Goal: Check status: Check status

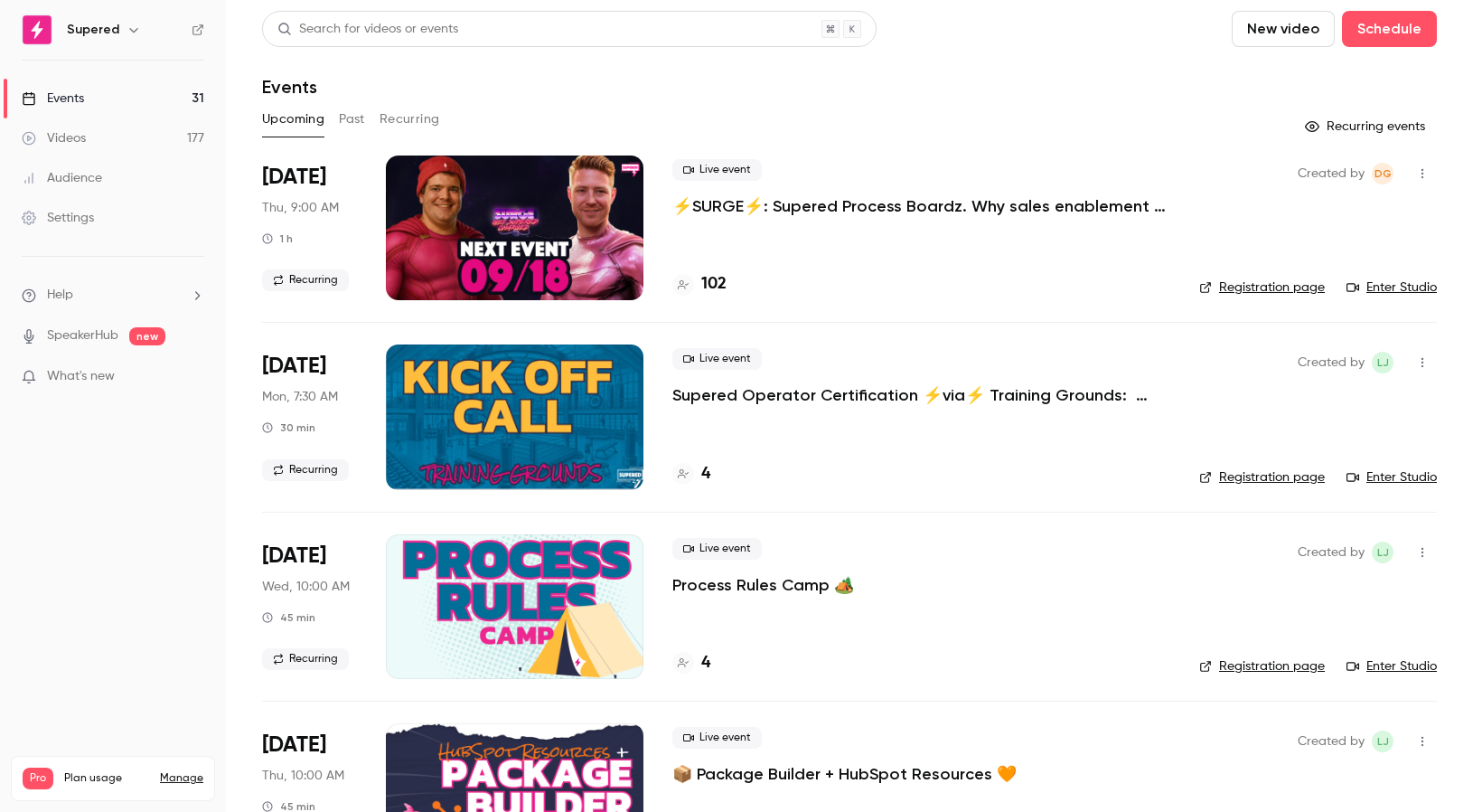
click at [1264, 288] on link "Registration page" at bounding box center [1262, 287] width 125 height 18
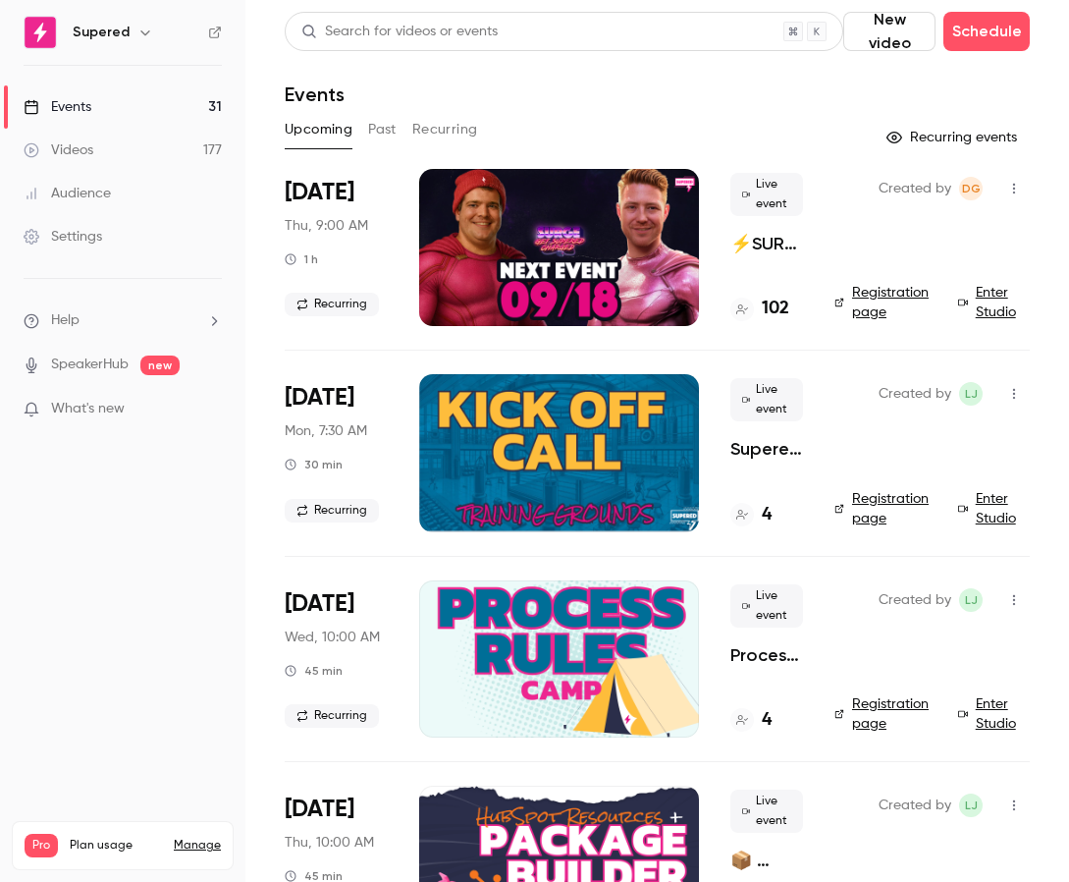
click at [771, 305] on h4 "102" at bounding box center [775, 309] width 27 height 27
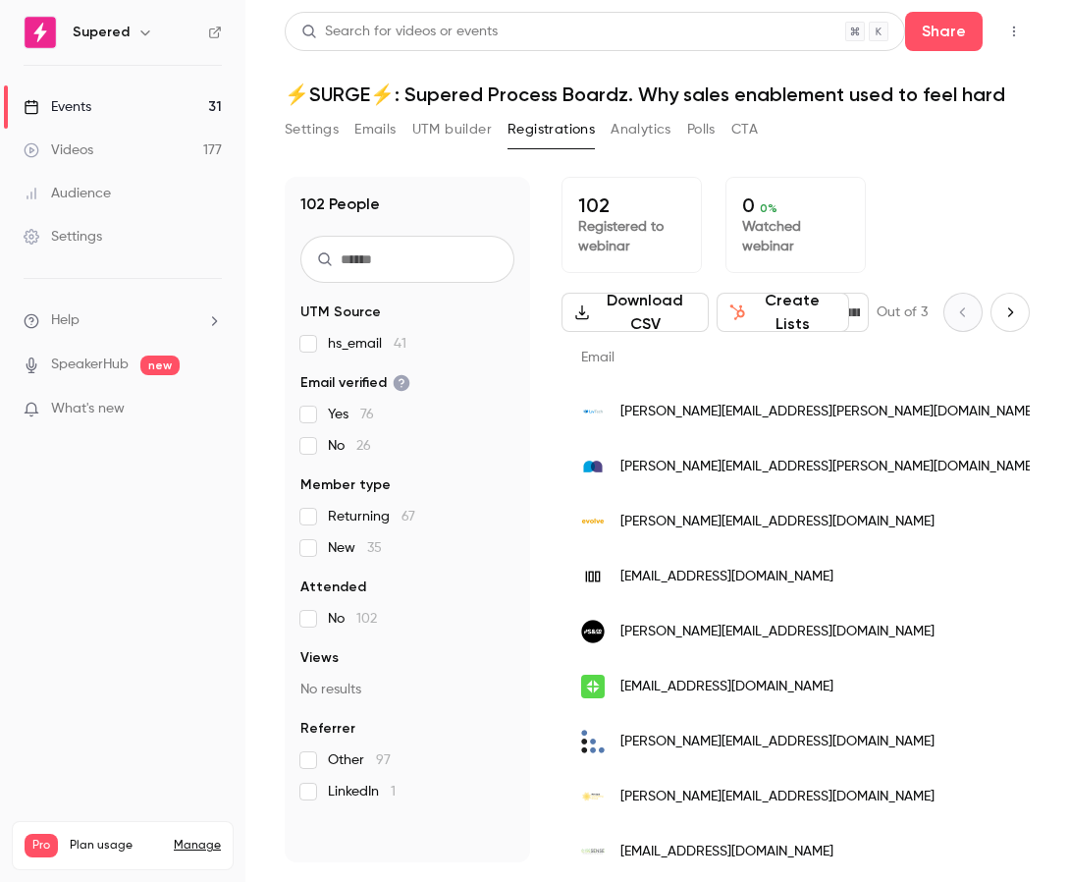
click at [937, 199] on div "102 Registered to webinar 0 0 % Watched webinar" at bounding box center [796, 225] width 468 height 96
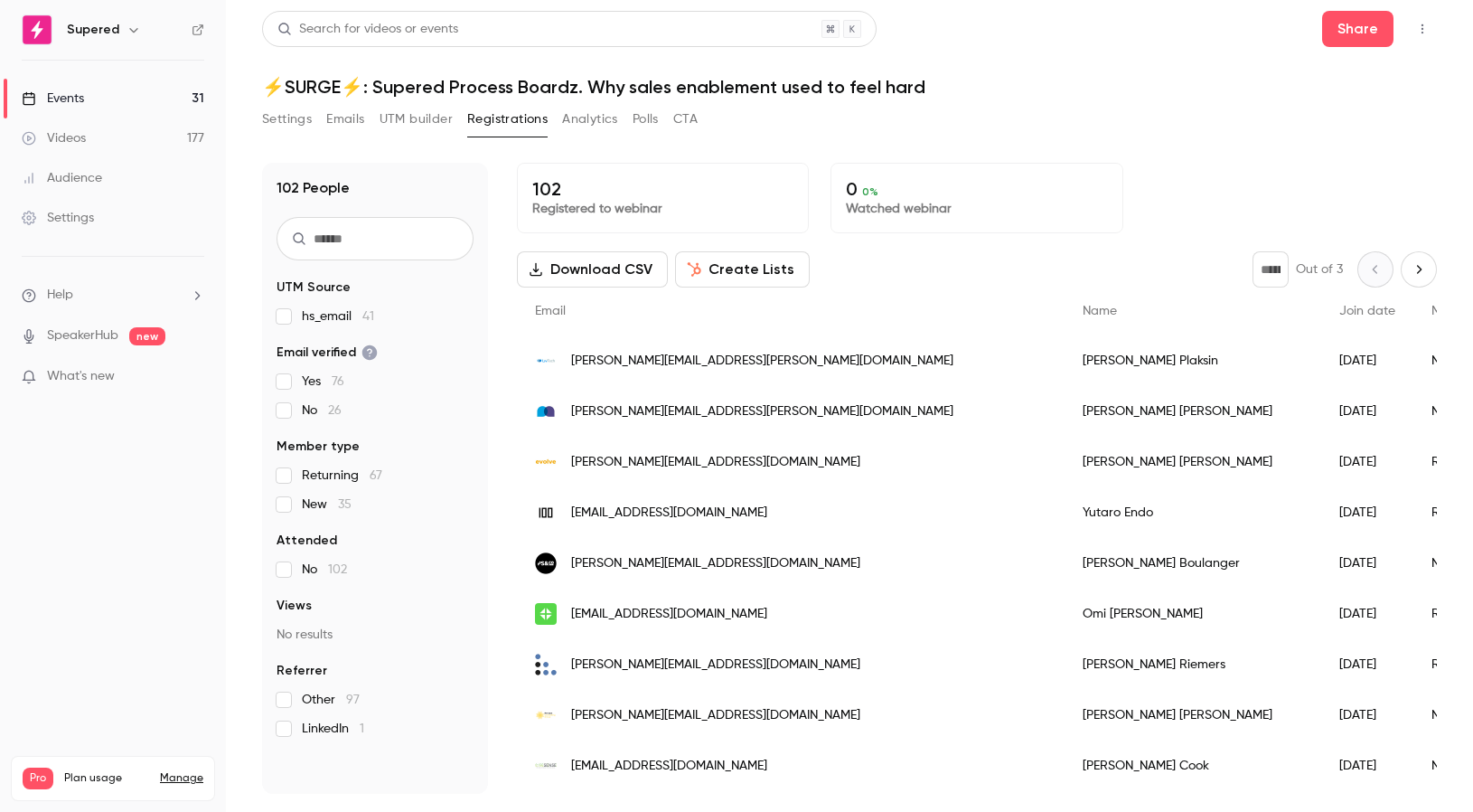
drag, startPoint x: 1250, startPoint y: 98, endPoint x: 1073, endPoint y: 63, distance: 180.4
click at [1249, 98] on div "Search for videos or events Share ⚡️SURGE⚡️: Supered Process Boardz. Why sales …" at bounding box center [850, 402] width 1175 height 783
